Goal: Entertainment & Leisure: Browse casually

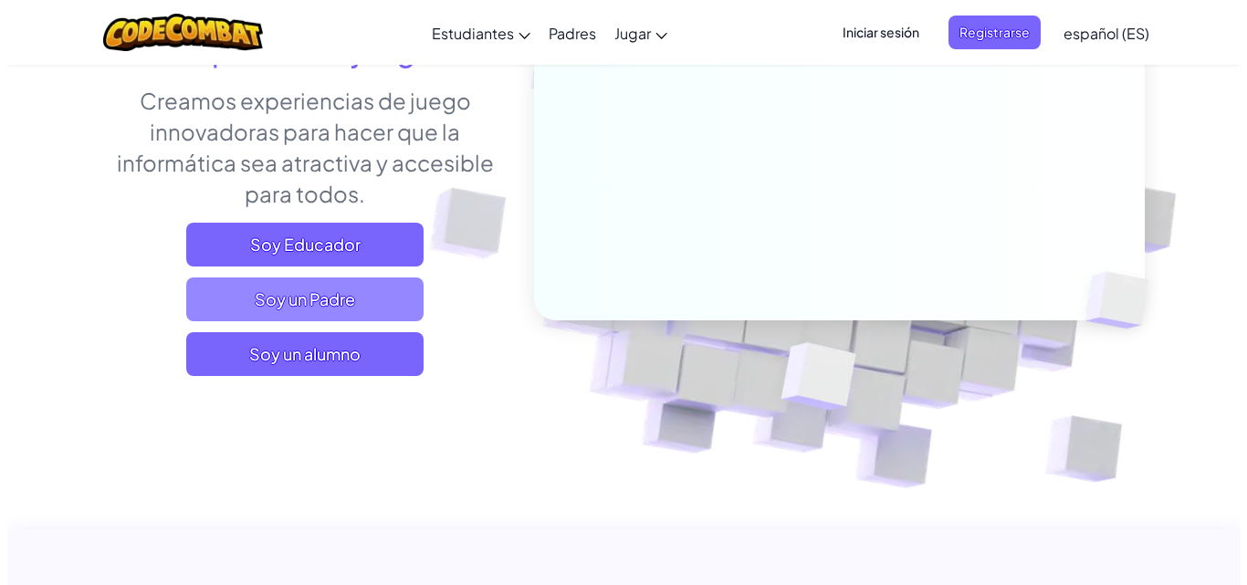
scroll to position [274, 0]
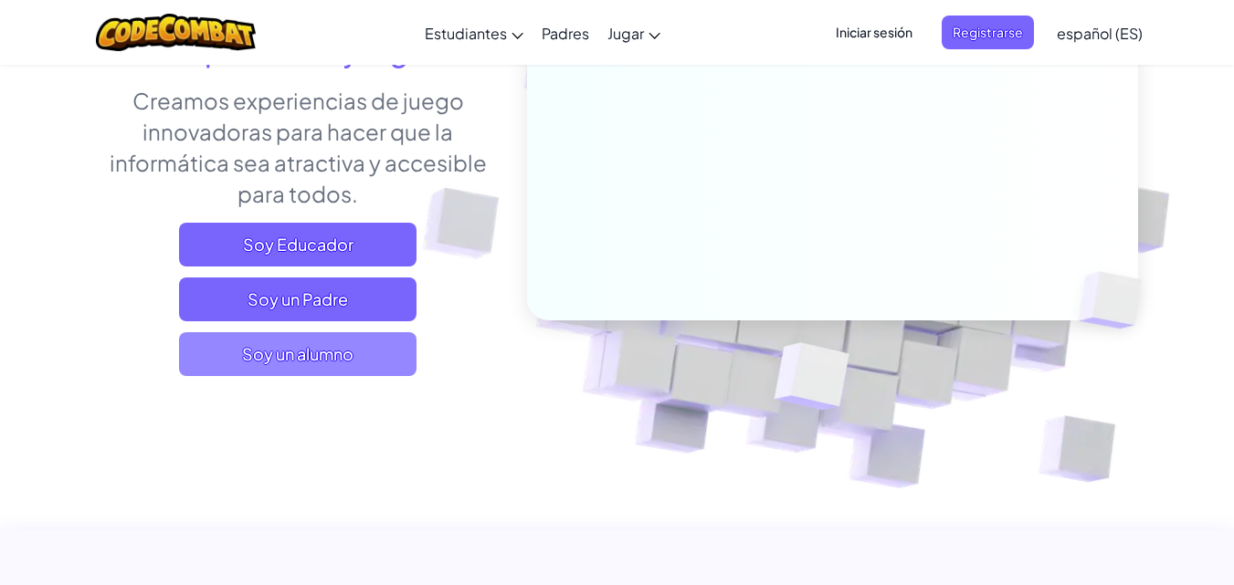
click at [325, 358] on font "Soy un alumno" at bounding box center [297, 353] width 111 height 21
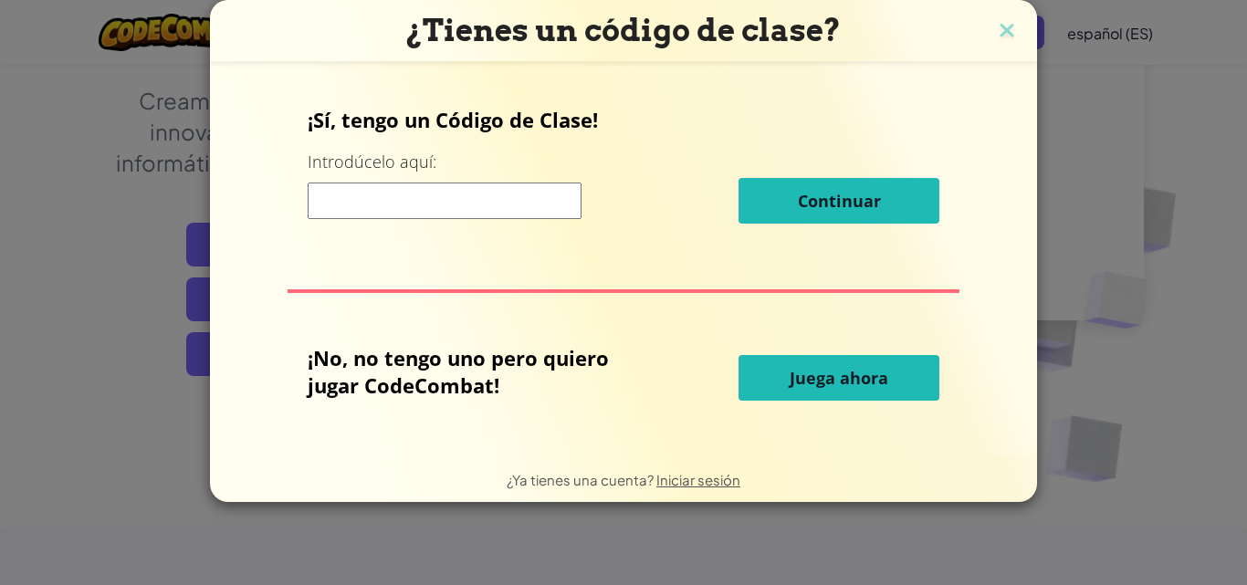
click at [849, 368] on button "Juega ahora" at bounding box center [839, 378] width 201 height 46
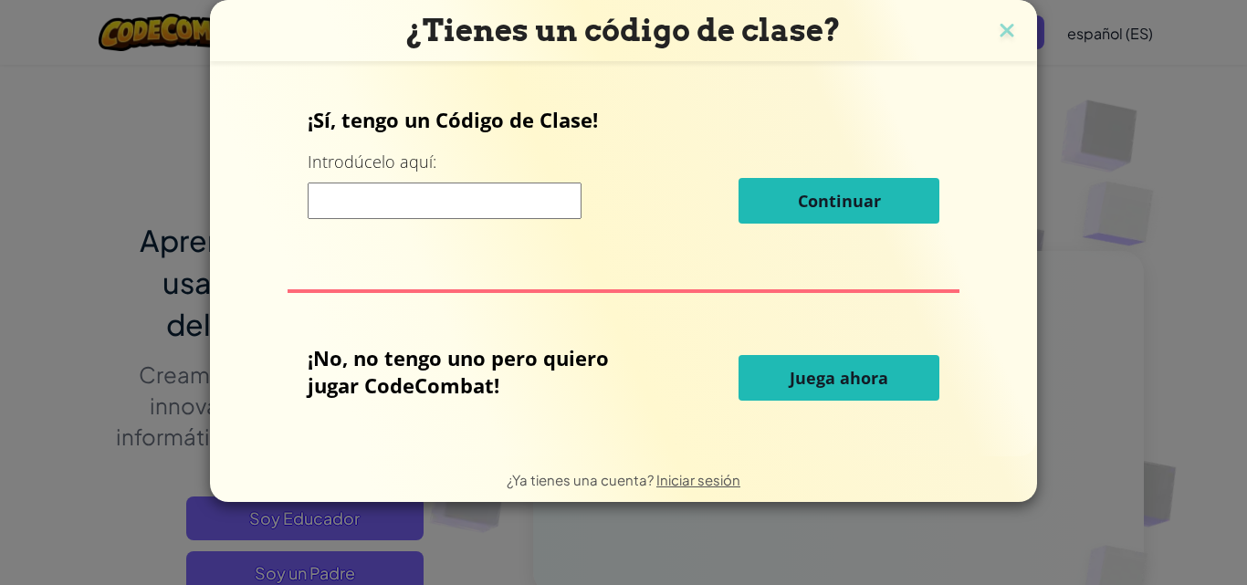
click at [813, 384] on font "Juega ahora" at bounding box center [839, 378] width 99 height 22
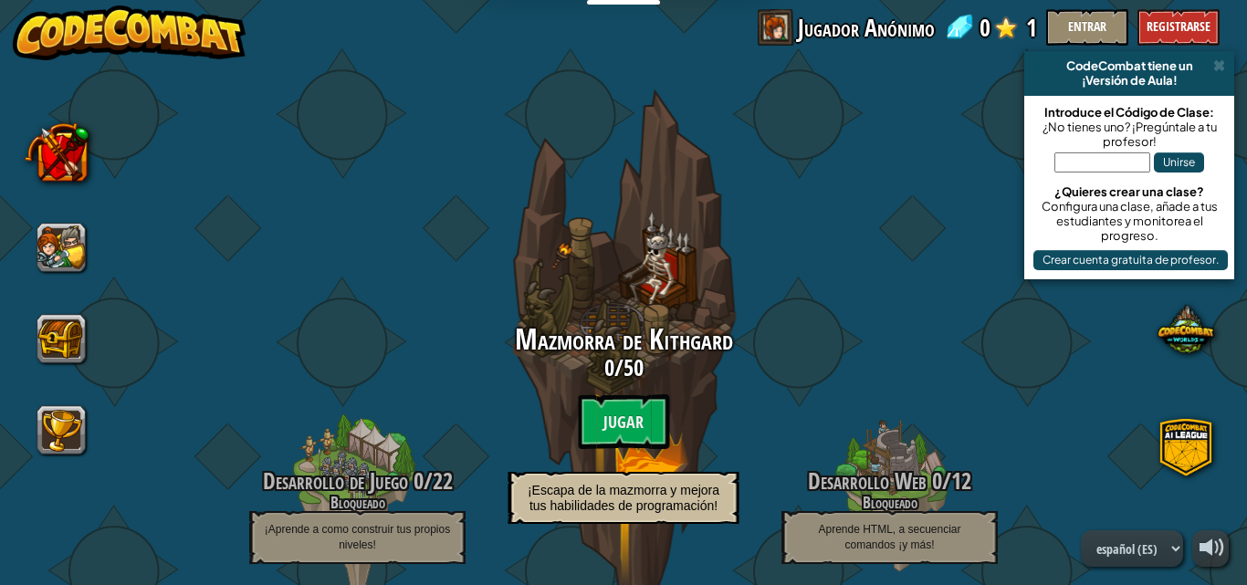
select select "es-ES"
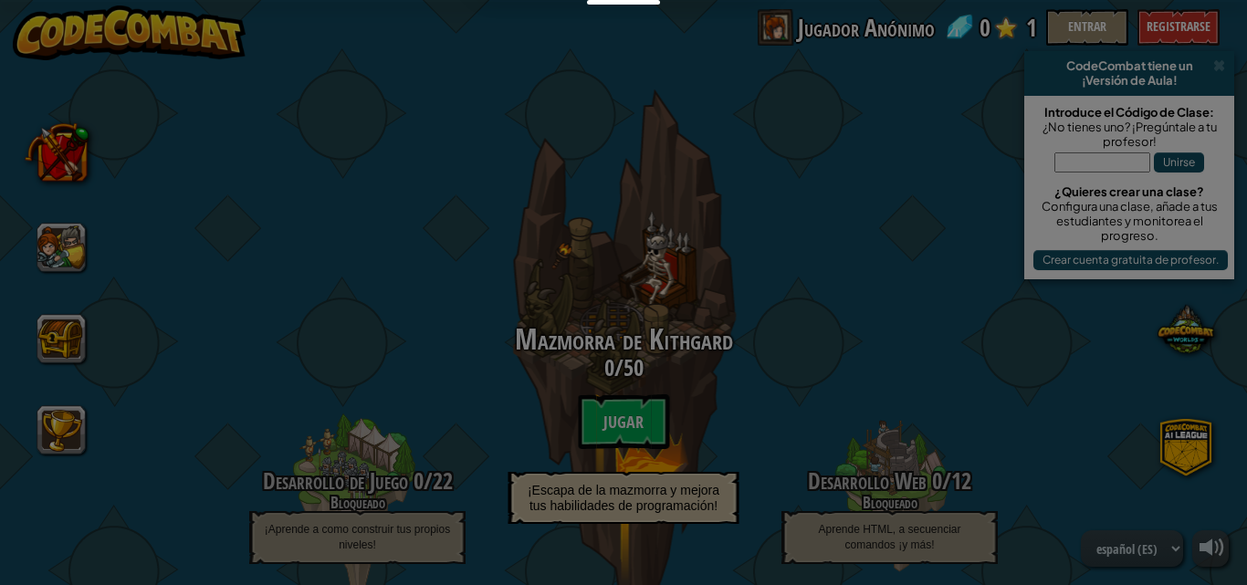
click at [0, 0] on div "Ages [DEMOGRAPHIC_DATA] Blocks or simple text coding for beginners" at bounding box center [0, 0] width 0 height 0
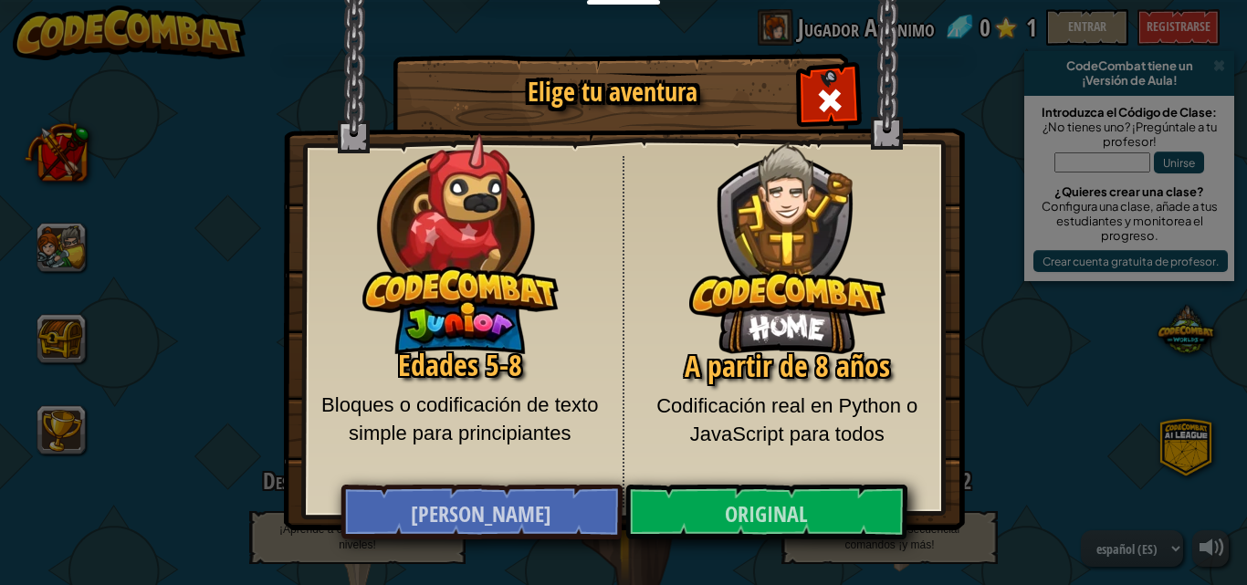
drag, startPoint x: 838, startPoint y: 99, endPoint x: 801, endPoint y: 46, distance: 64.9
click at [838, 95] on span "Cerrar modal" at bounding box center [830, 100] width 29 height 29
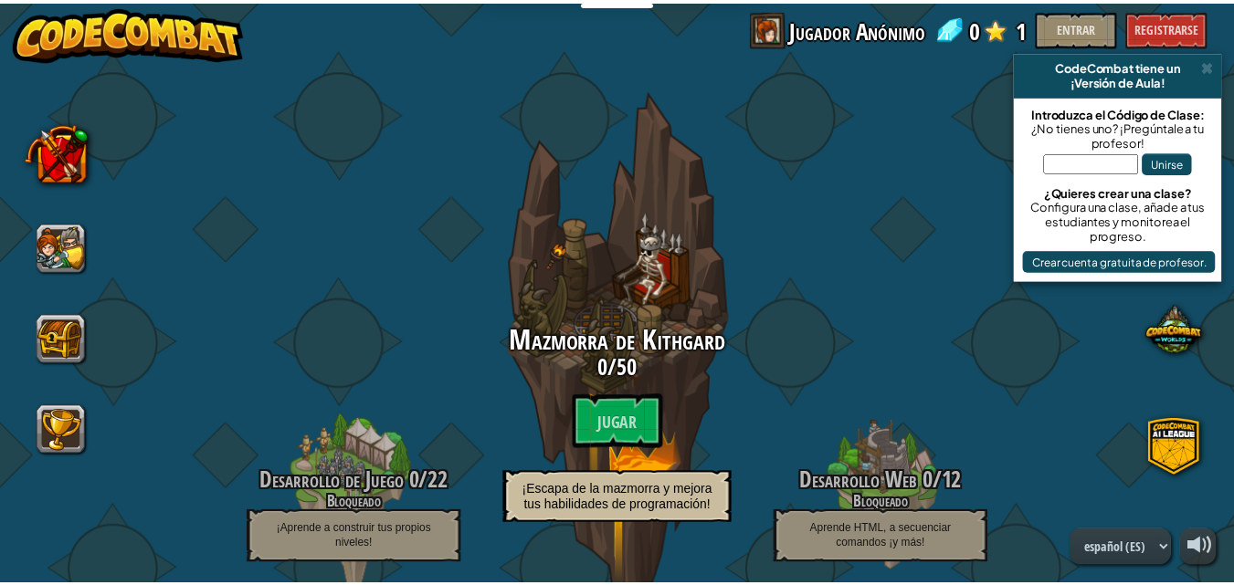
scroll to position [274, 0]
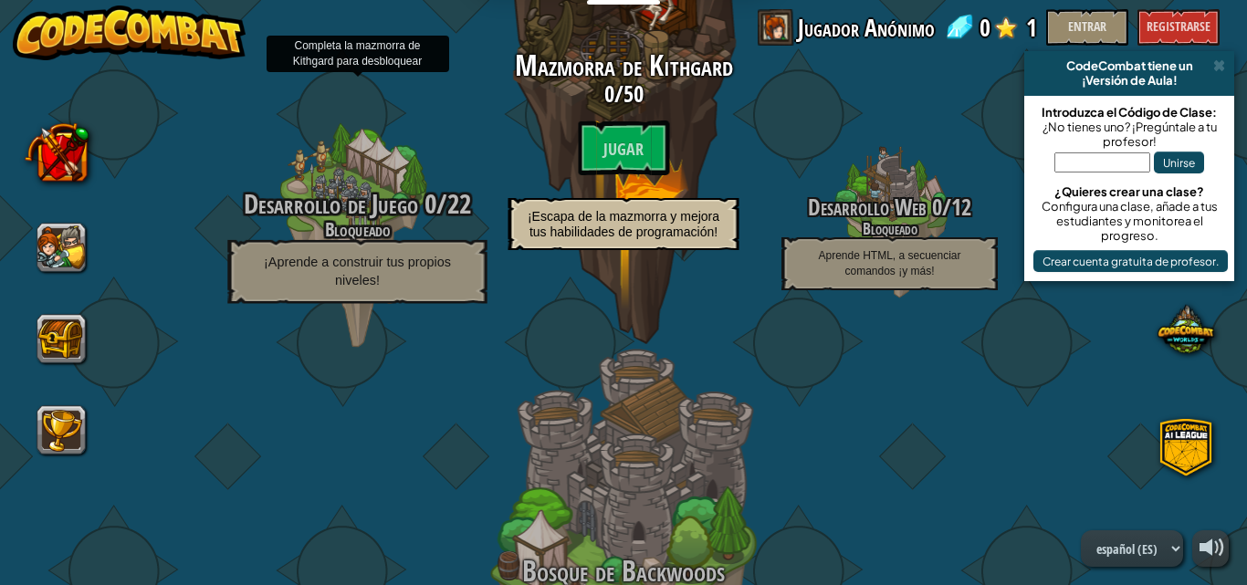
click at [345, 208] on font "Desarrollo de Juego" at bounding box center [331, 203] width 174 height 37
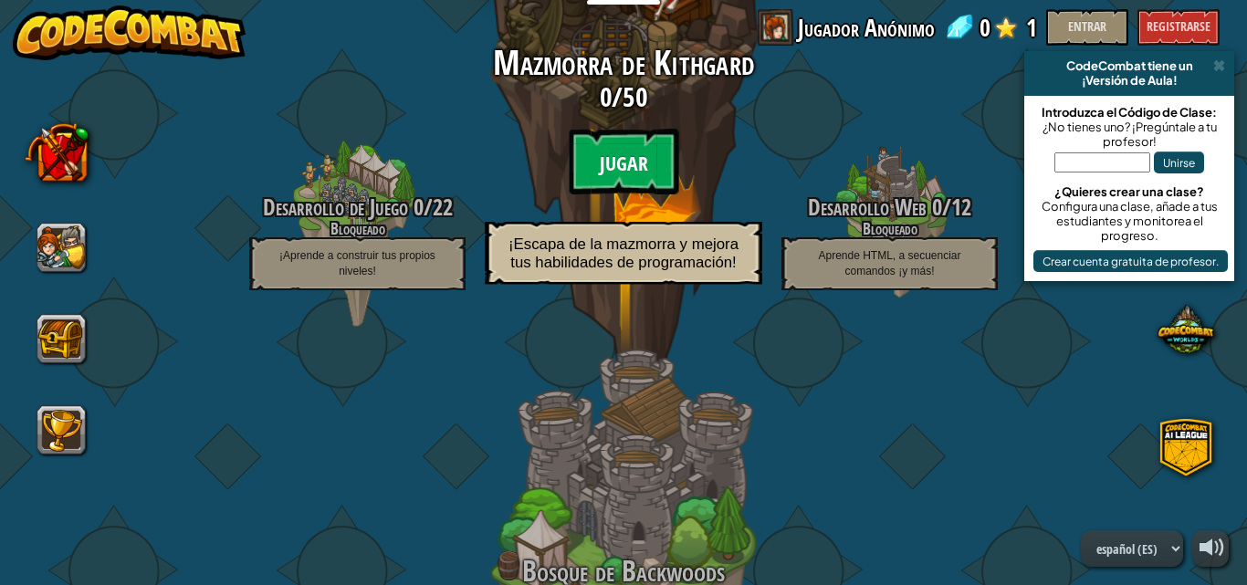
click at [614, 154] on font "Jugar" at bounding box center [624, 163] width 48 height 27
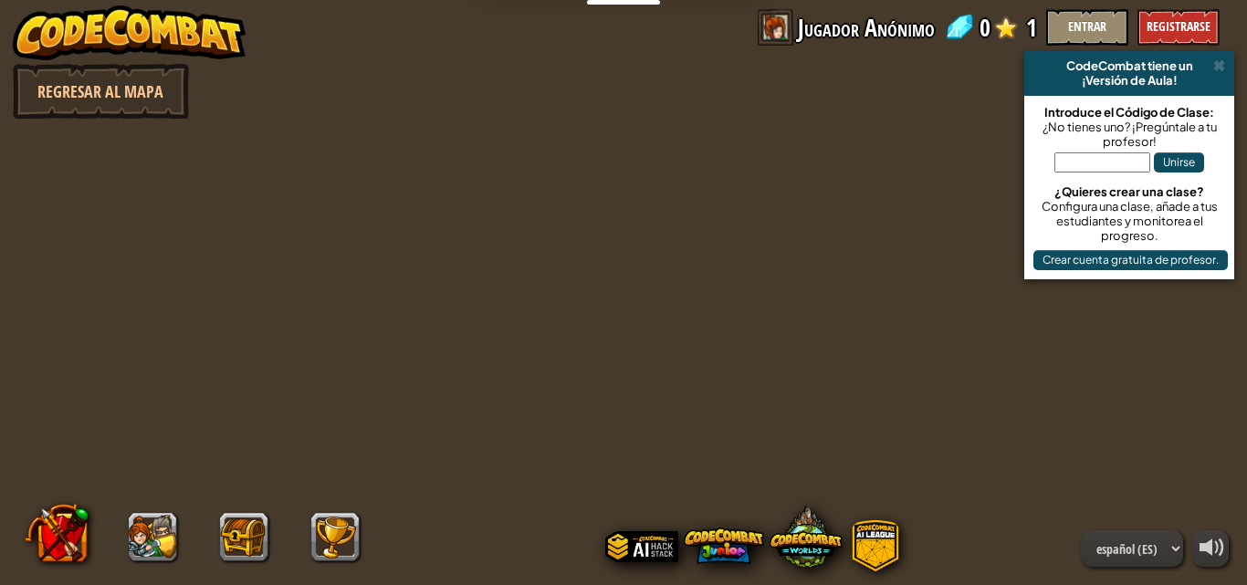
select select "es-ES"
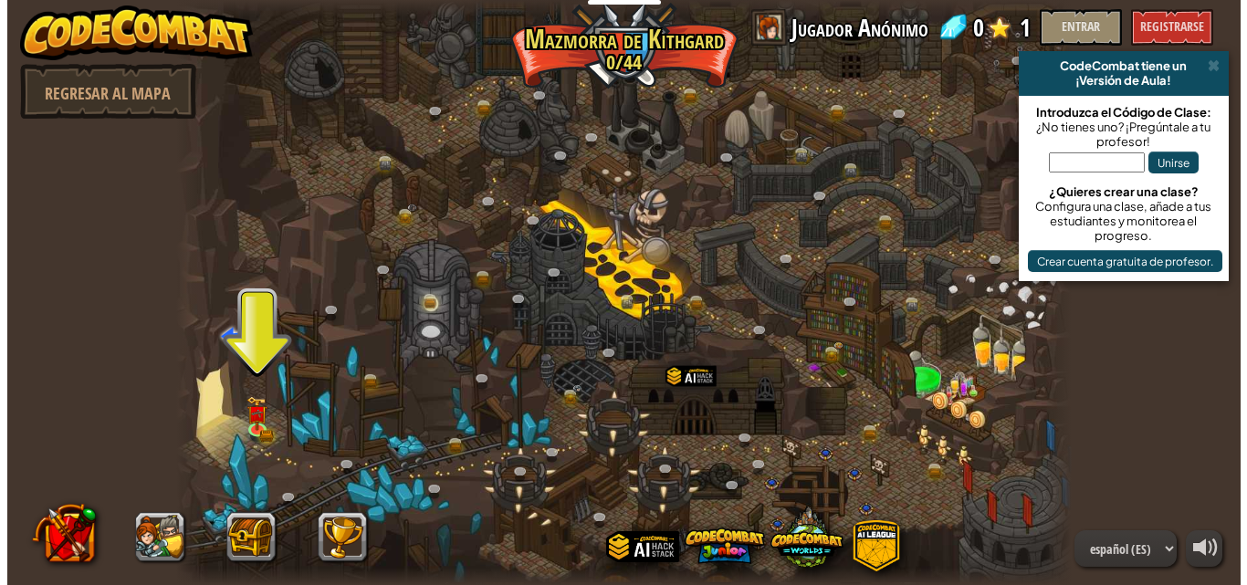
scroll to position [1, 0]
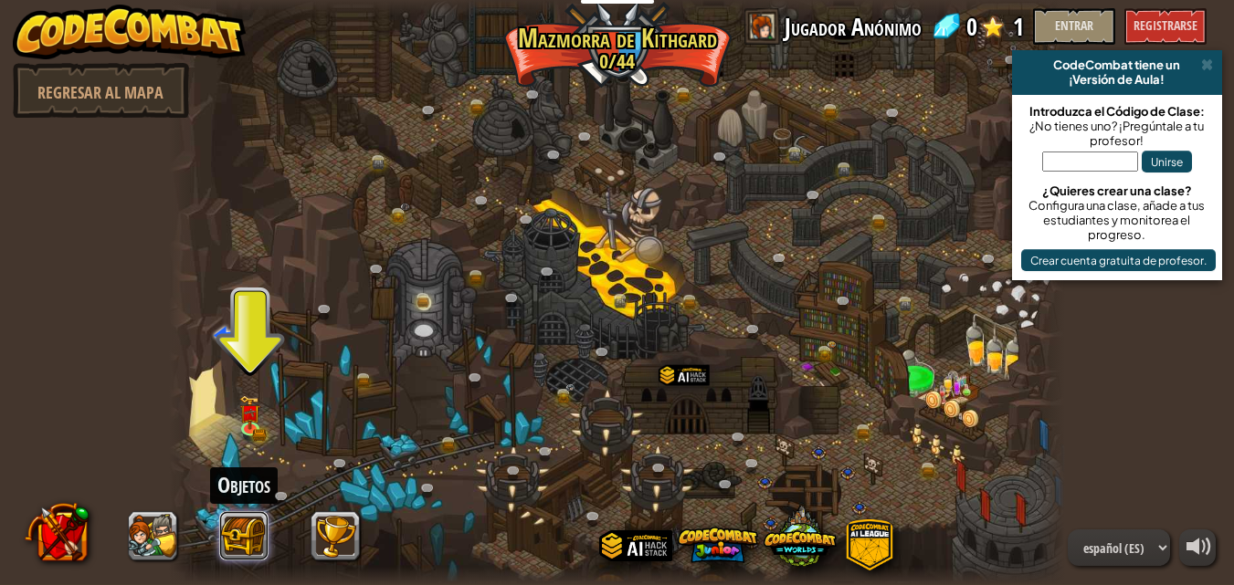
click at [244, 523] on button at bounding box center [243, 535] width 49 height 49
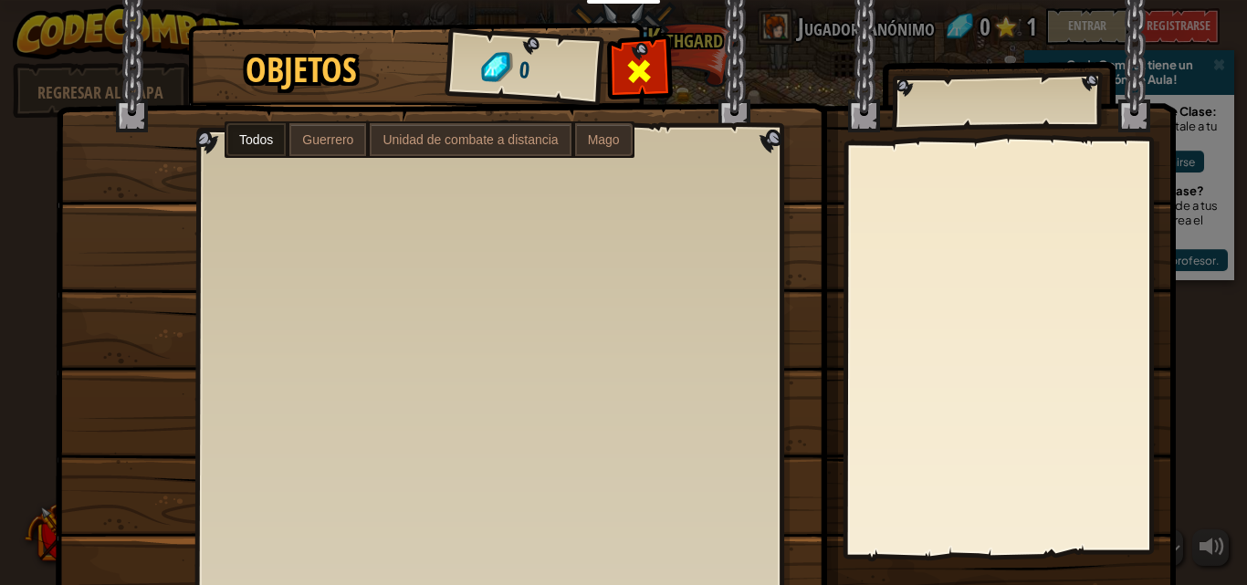
click at [626, 67] on span at bounding box center [640, 71] width 29 height 29
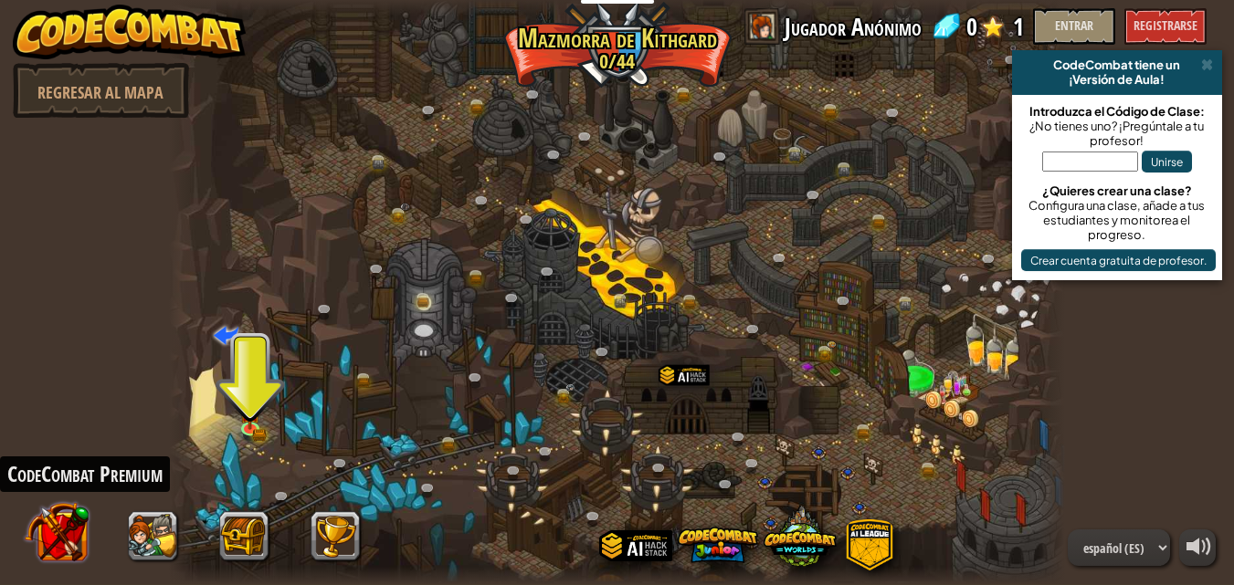
click at [66, 529] on button at bounding box center [57, 532] width 64 height 64
